Goal: Go to known website: Access a specific website the user already knows

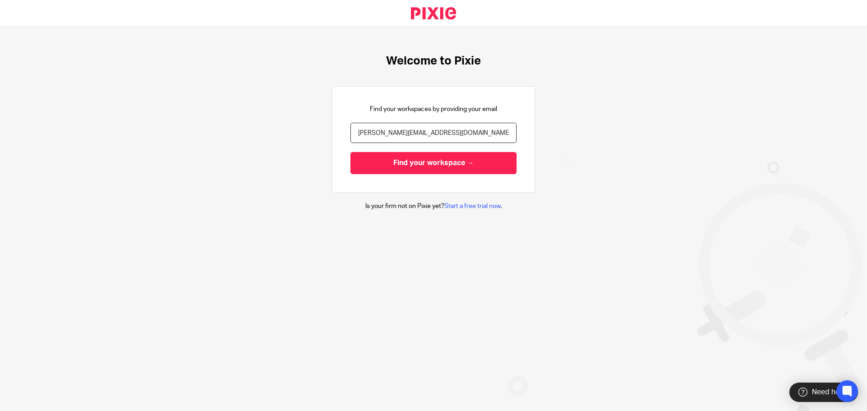
type input "zeeshan@bnwaccountants.co.uk"
click at [350, 152] on input "Find your workspace →" at bounding box center [433, 163] width 166 height 22
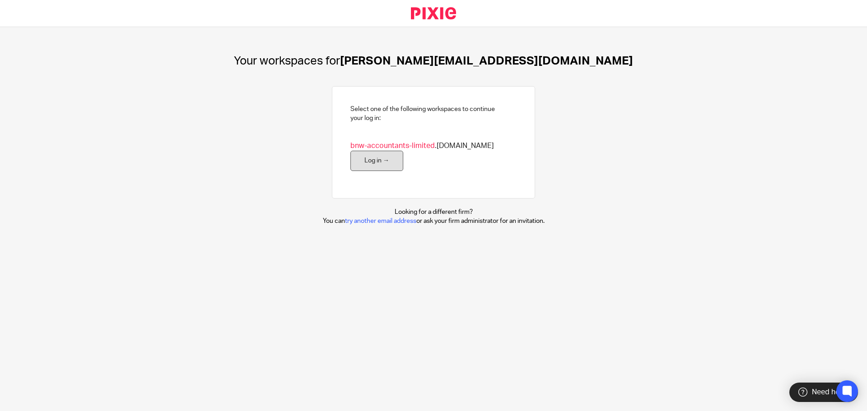
click at [377, 161] on link "Log in →" at bounding box center [376, 161] width 53 height 20
